Goal: Task Accomplishment & Management: Manage account settings

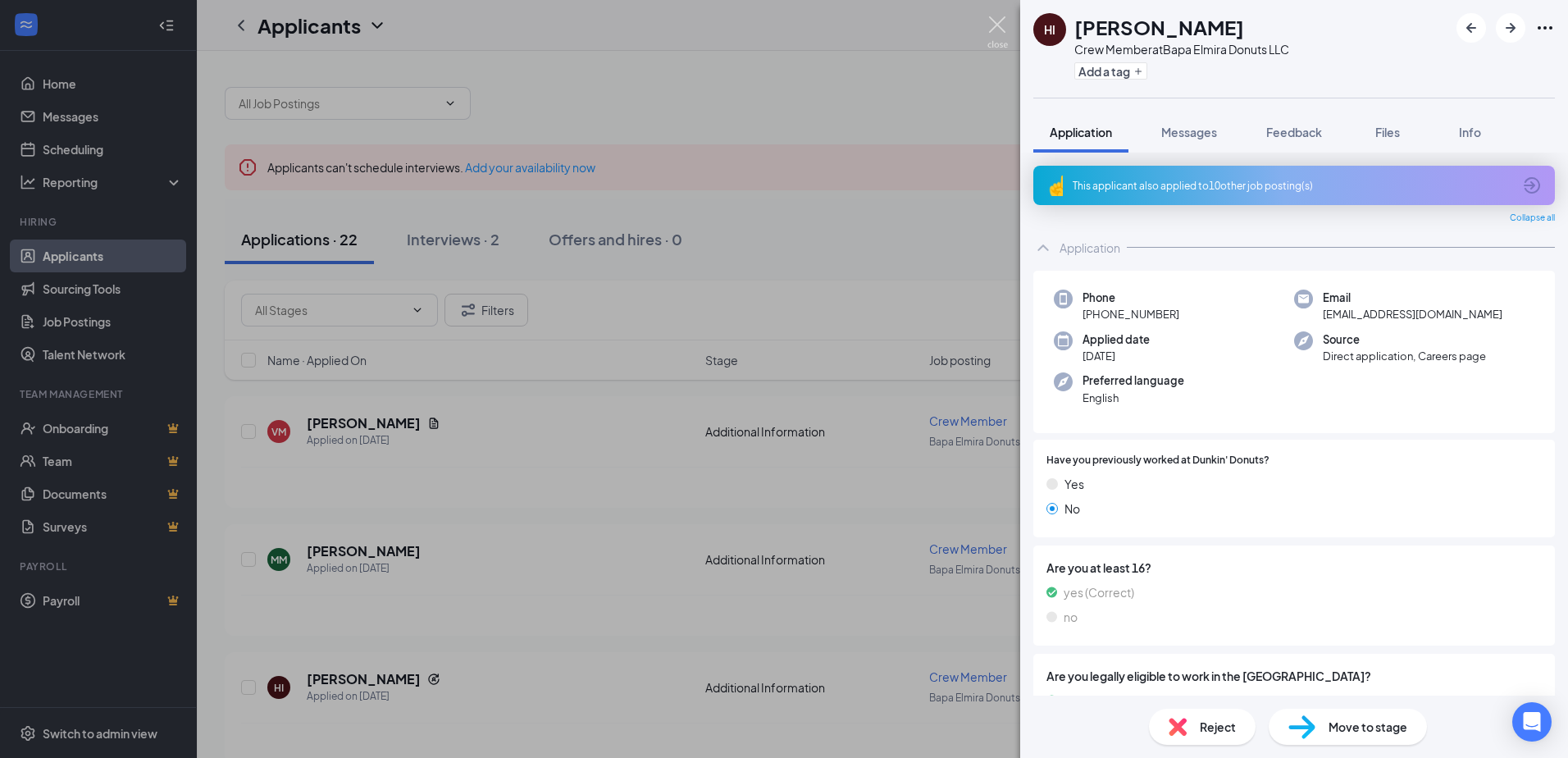
click at [999, 27] on img at bounding box center [998, 32] width 21 height 32
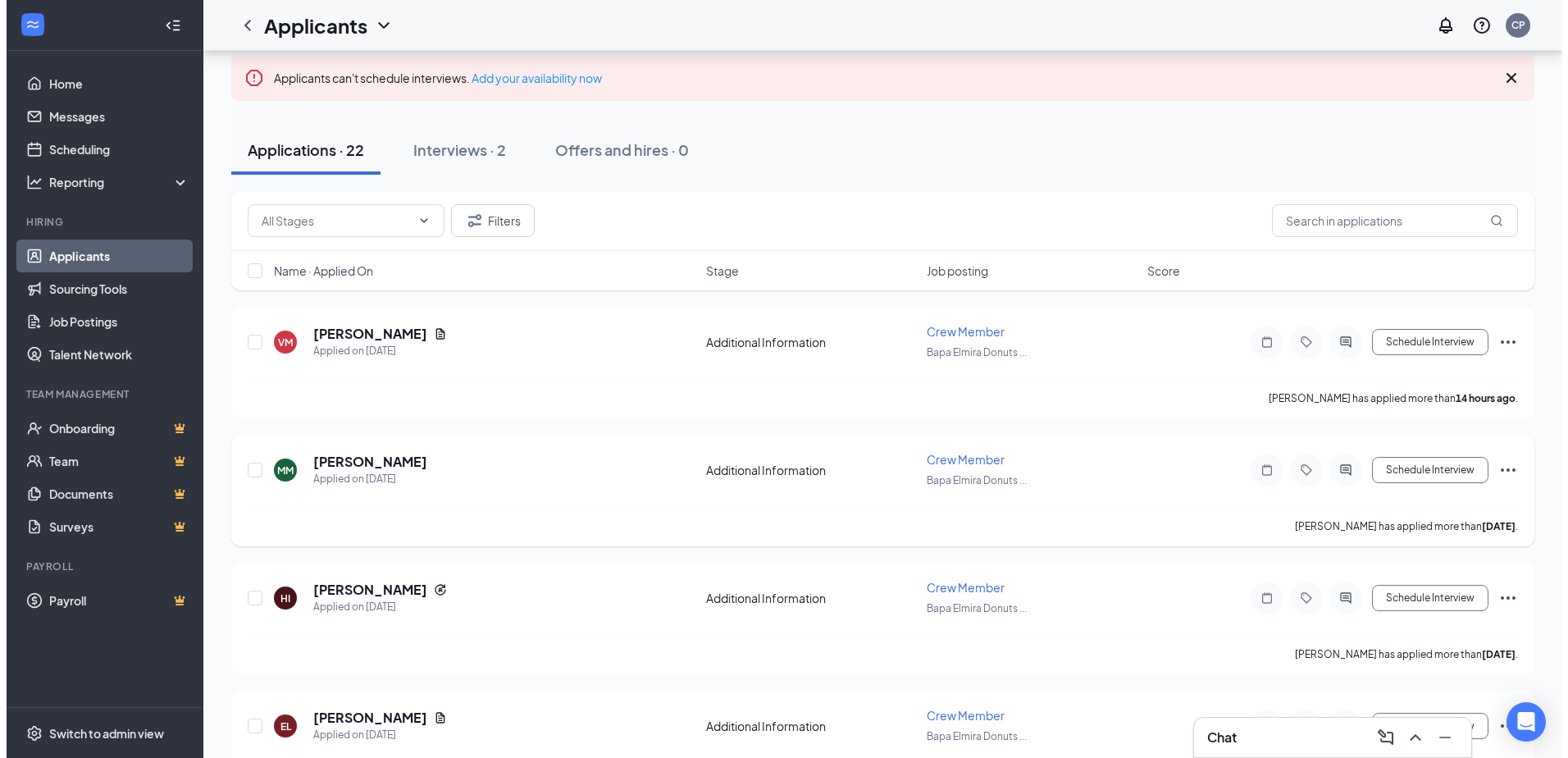
scroll to position [82, 0]
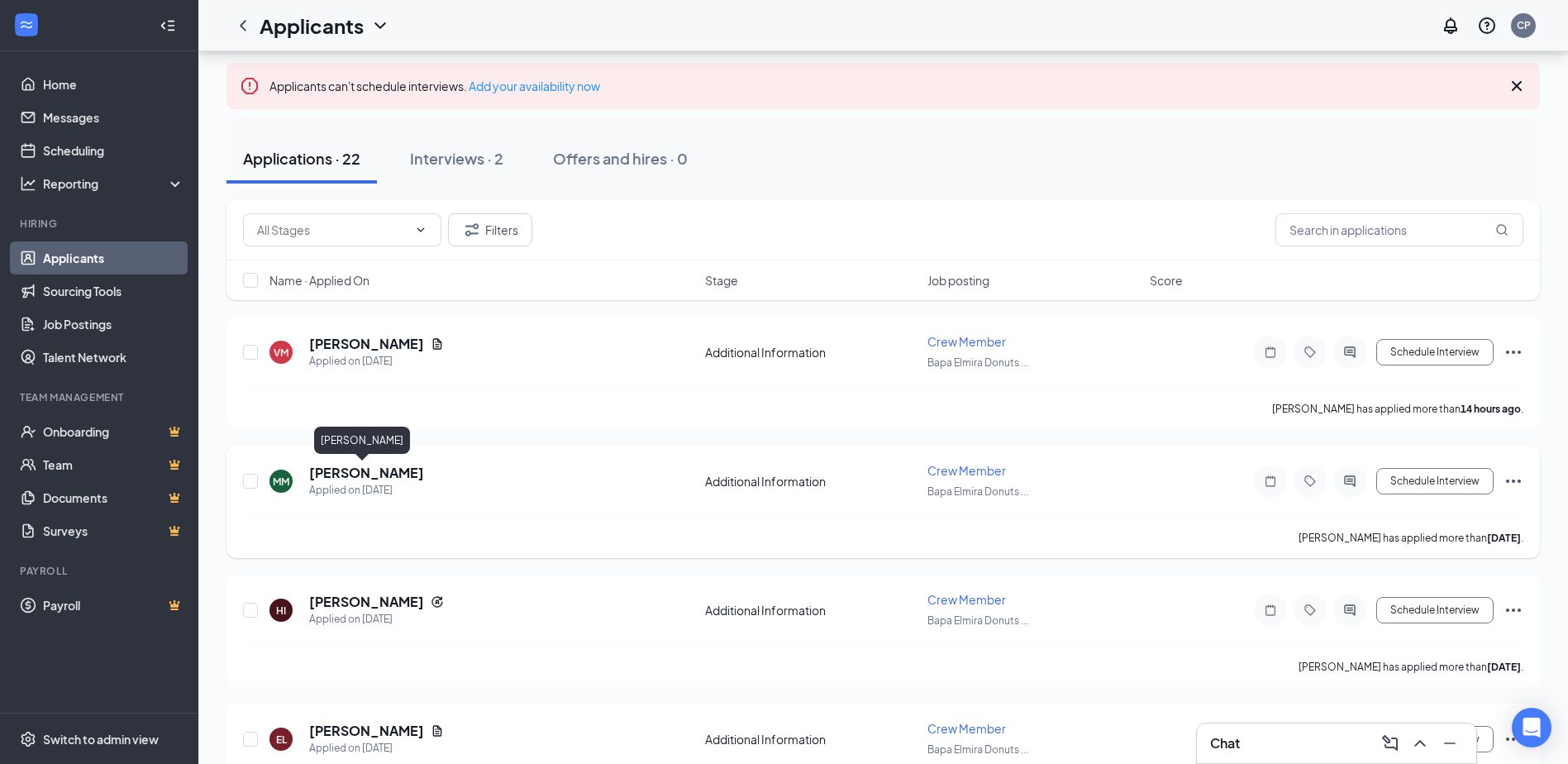
click at [343, 477] on h5 "[PERSON_NAME]" at bounding box center [366, 473] width 115 height 18
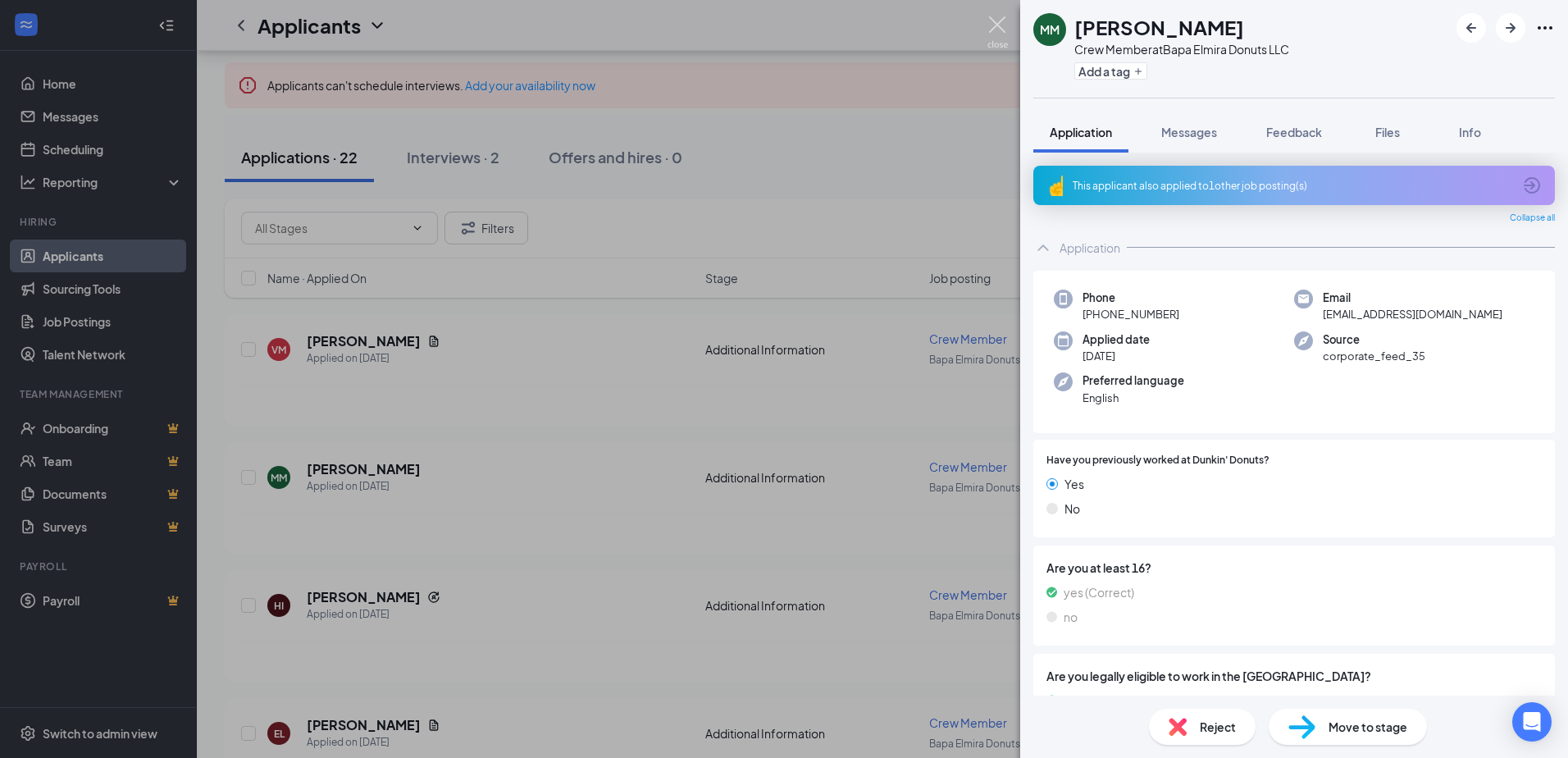
click at [996, 23] on img at bounding box center [998, 32] width 21 height 32
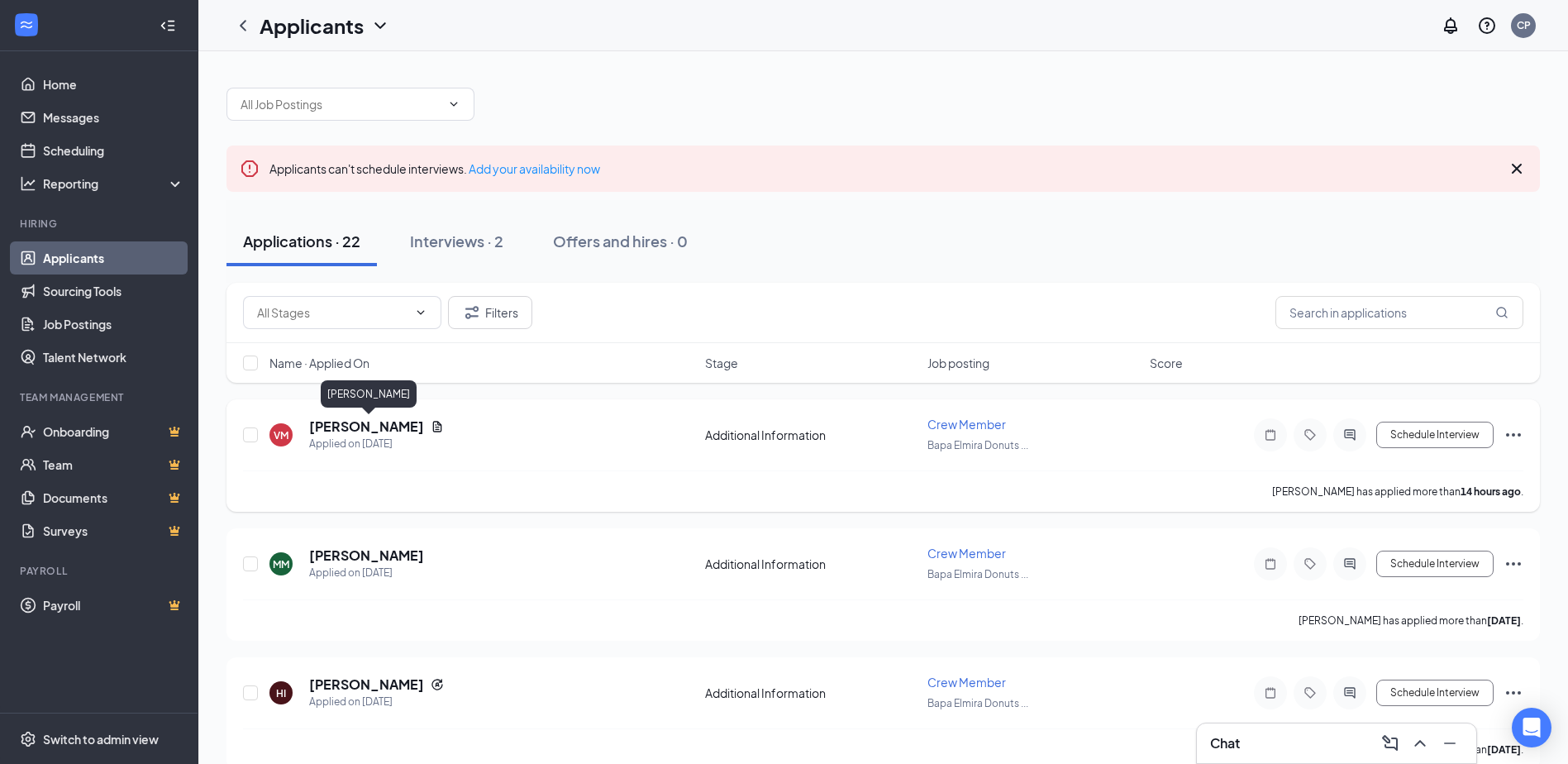
click at [367, 425] on h5 "[PERSON_NAME]" at bounding box center [366, 426] width 115 height 18
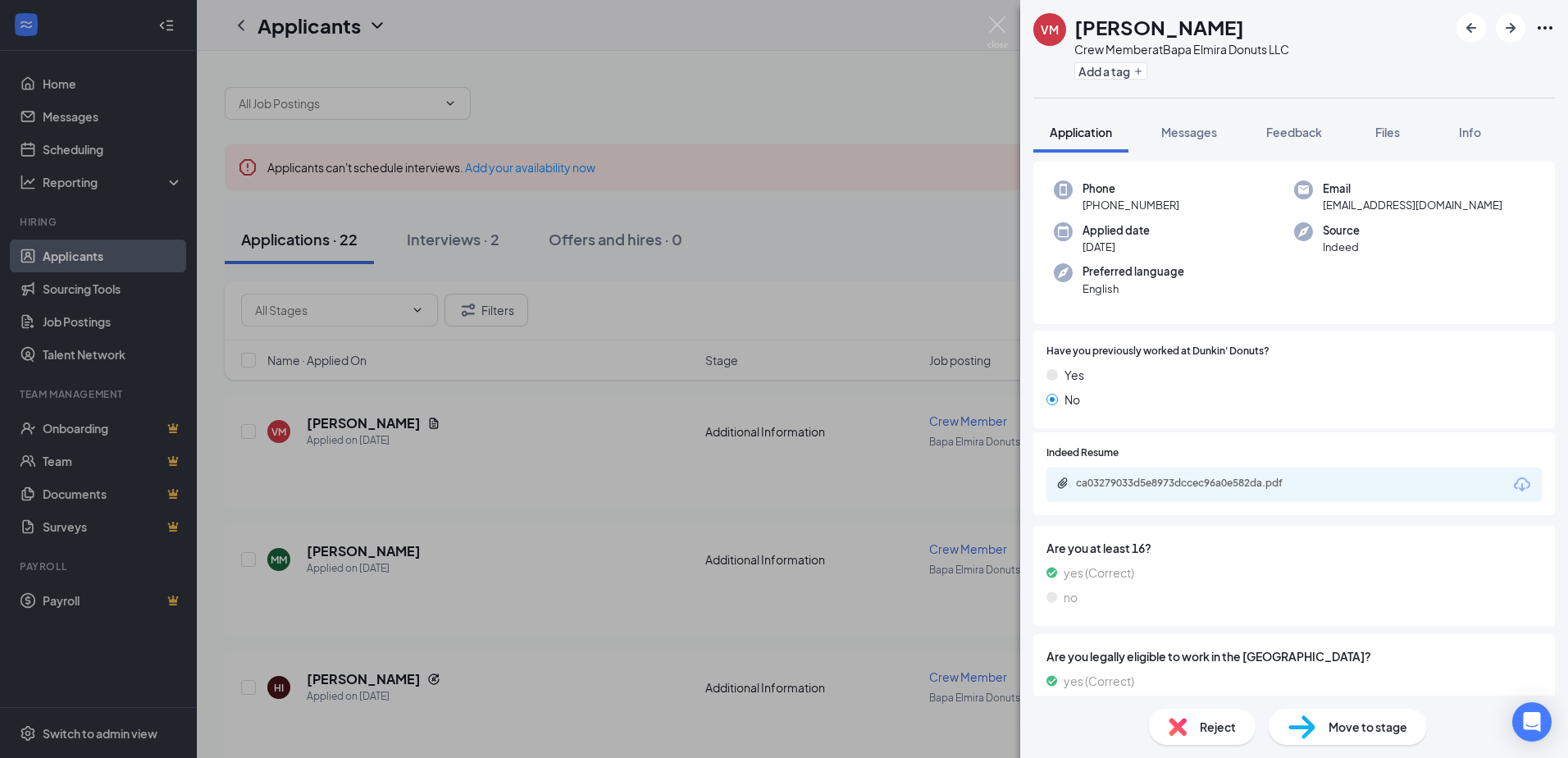
scroll to position [185, 0]
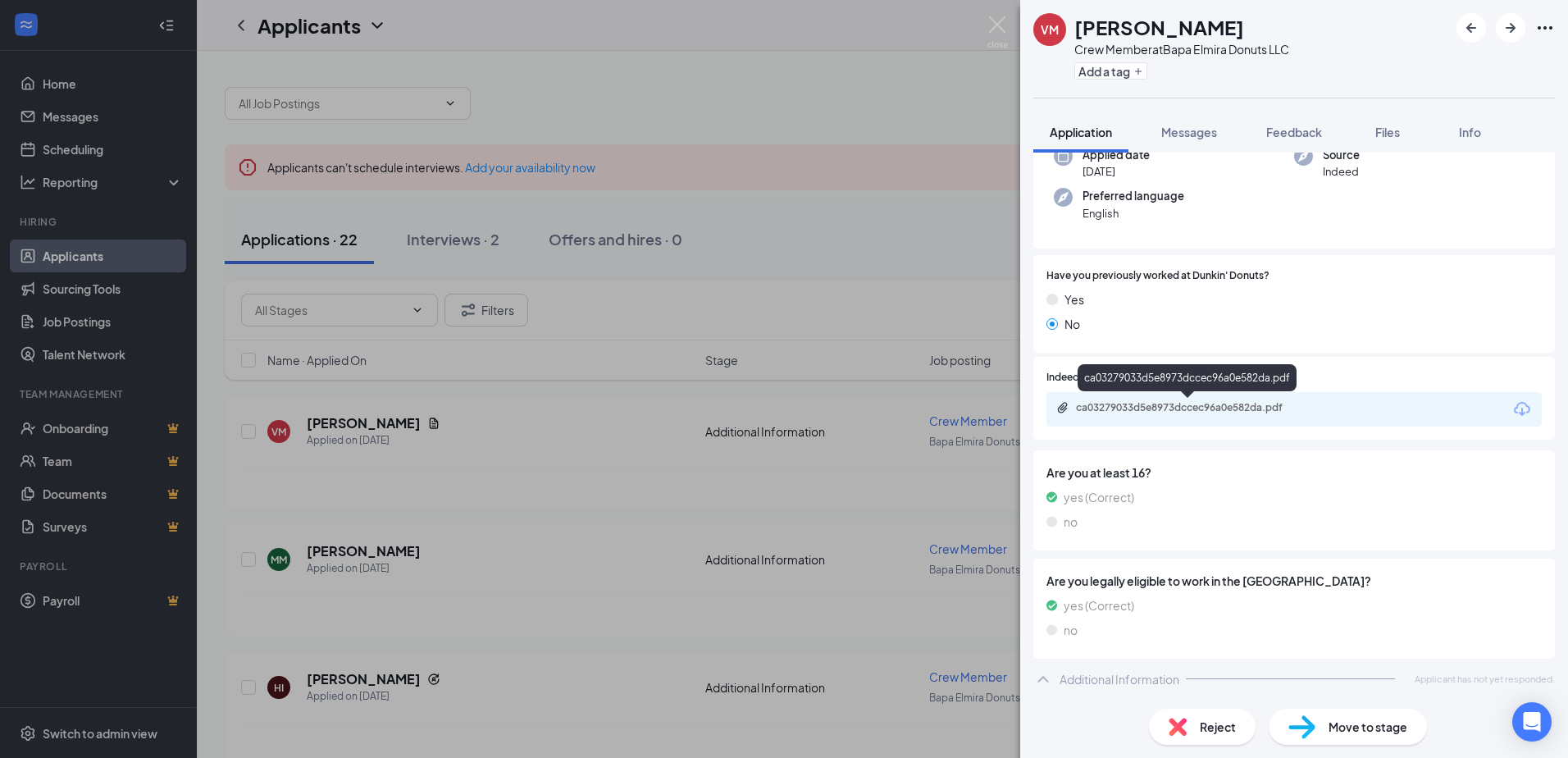
click at [1246, 410] on div "ca03279033d5e8973dccec96a0e582da.pdf" at bounding box center [1191, 408] width 230 height 13
